Goal: Task Accomplishment & Management: Manage account settings

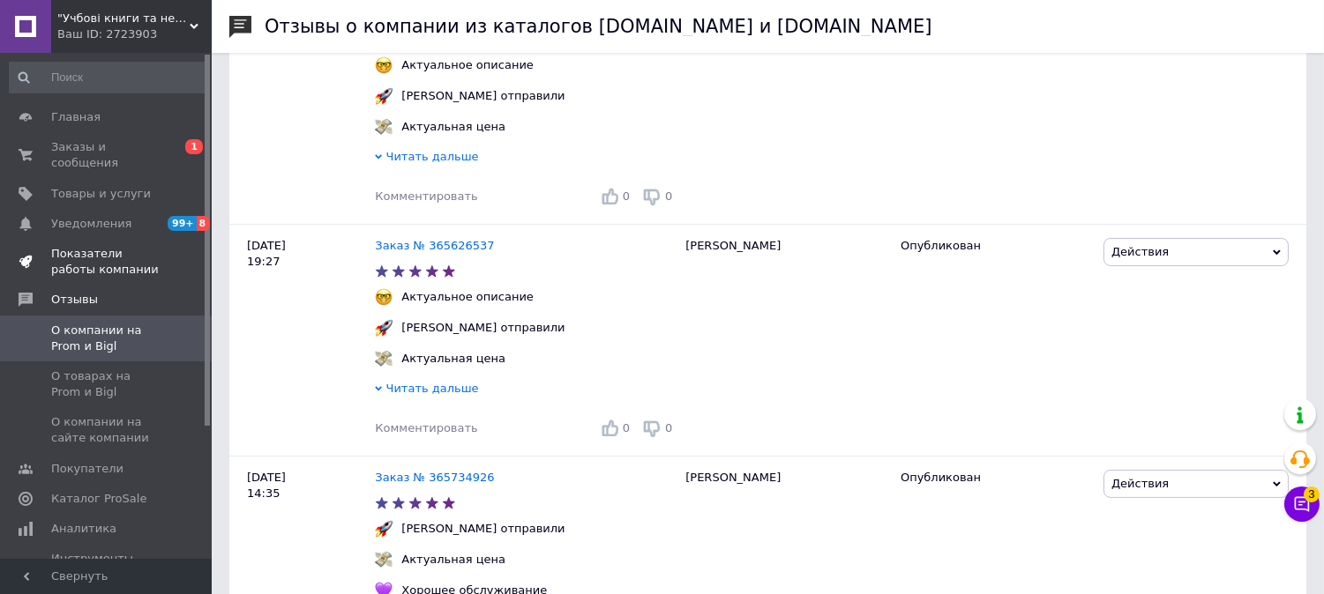
scroll to position [489, 0]
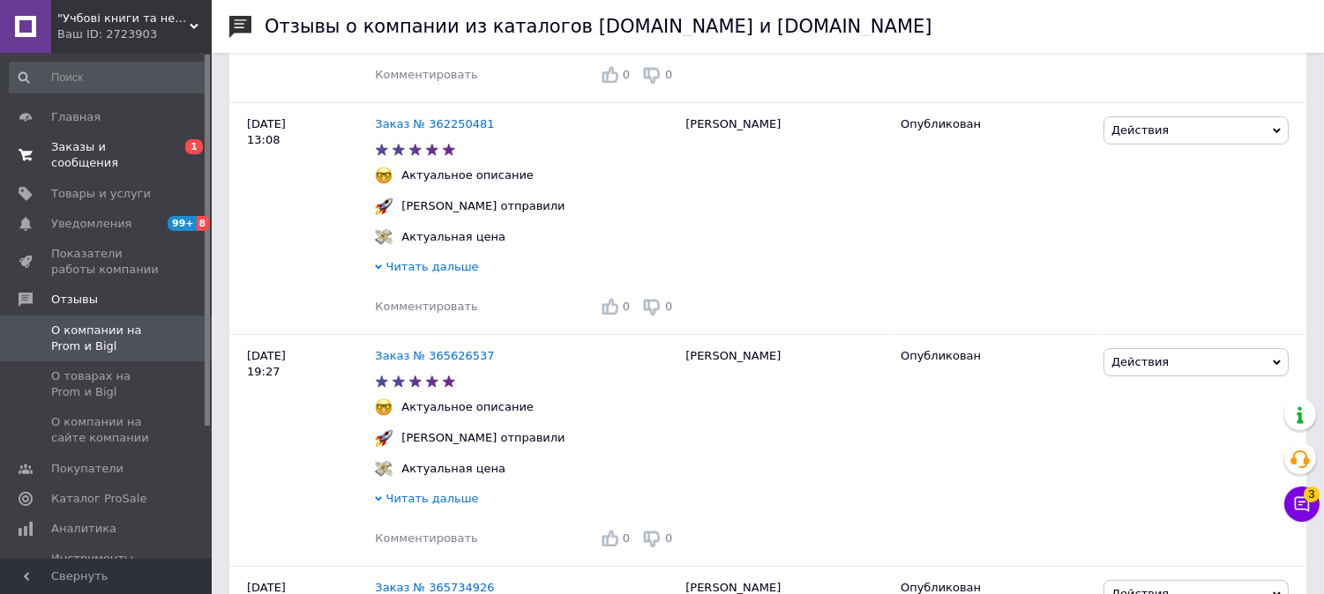
click at [78, 143] on span "Заказы и сообщения" at bounding box center [107, 155] width 112 height 32
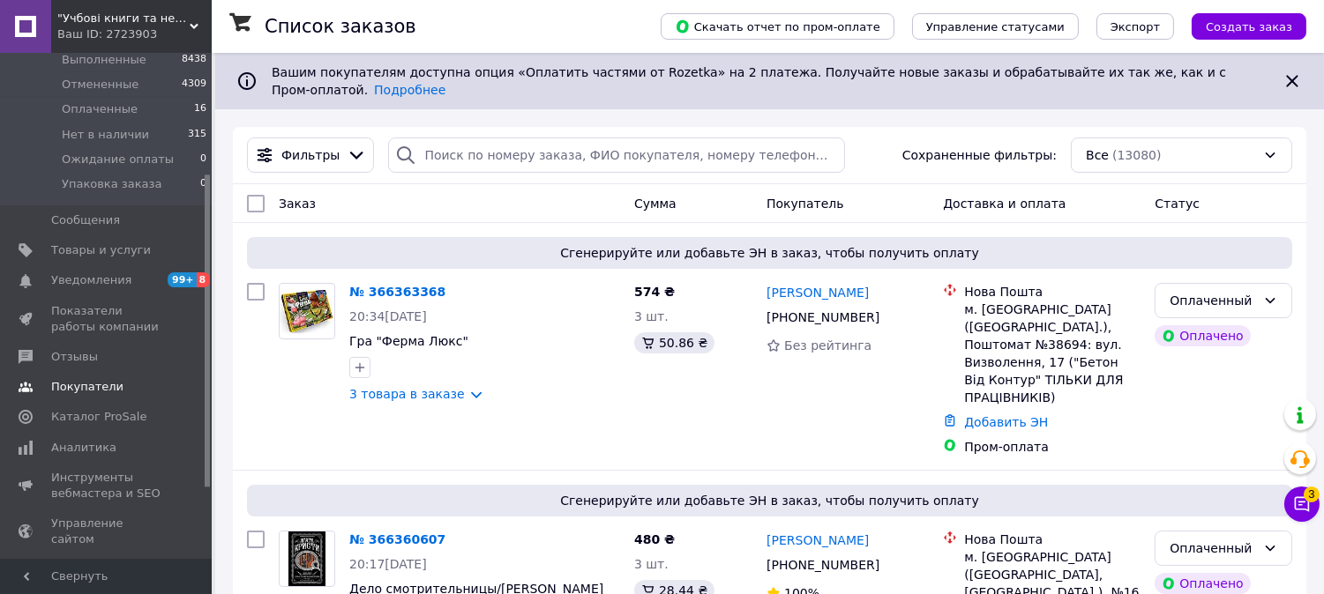
scroll to position [196, 0]
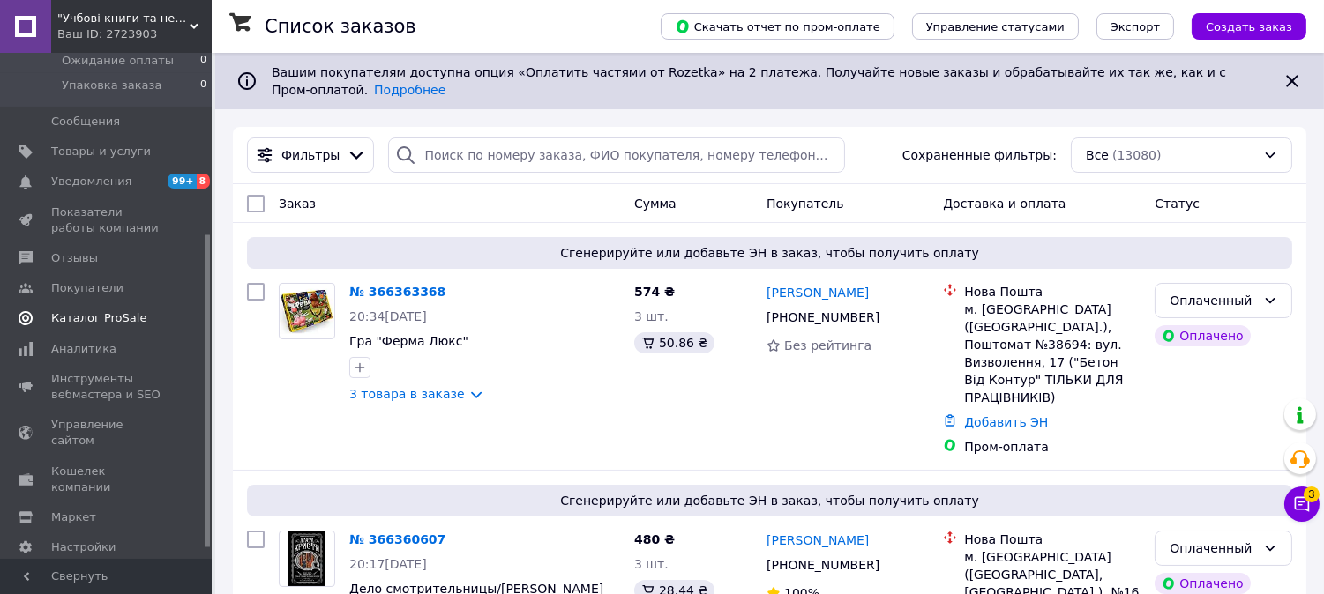
click at [131, 318] on span "Каталог ProSale" at bounding box center [98, 318] width 95 height 16
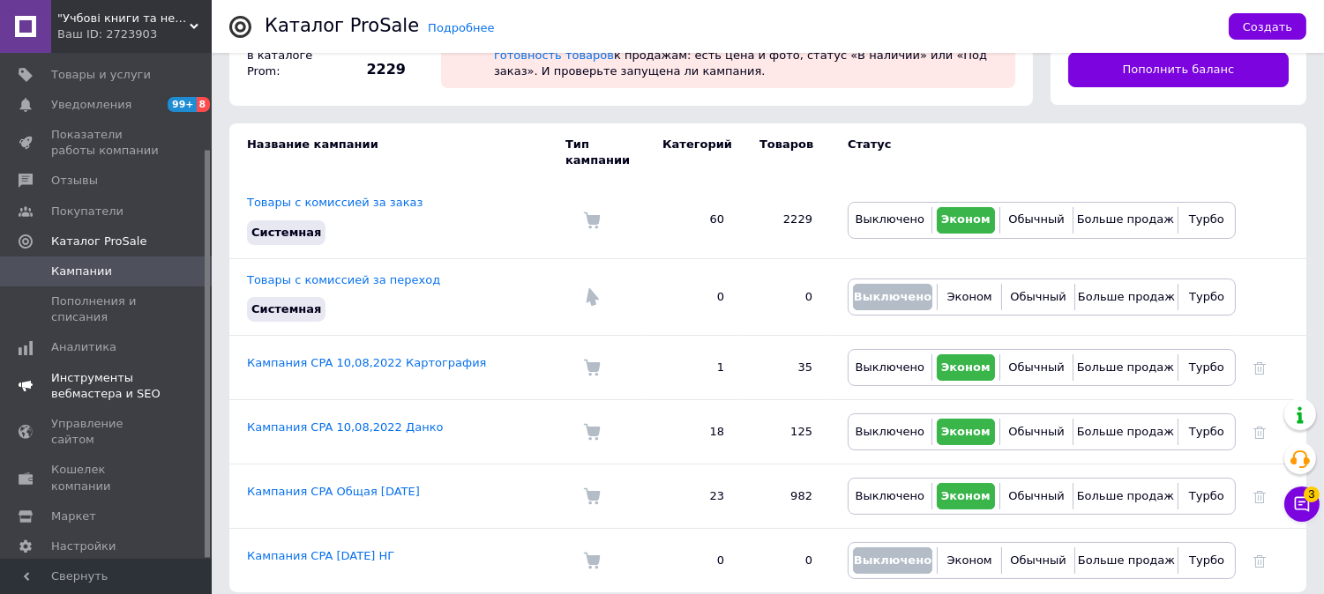
scroll to position [119, 0]
click at [117, 127] on span "Показатели работы компании" at bounding box center [107, 143] width 112 height 32
